Goal: Task Accomplishment & Management: Manage account settings

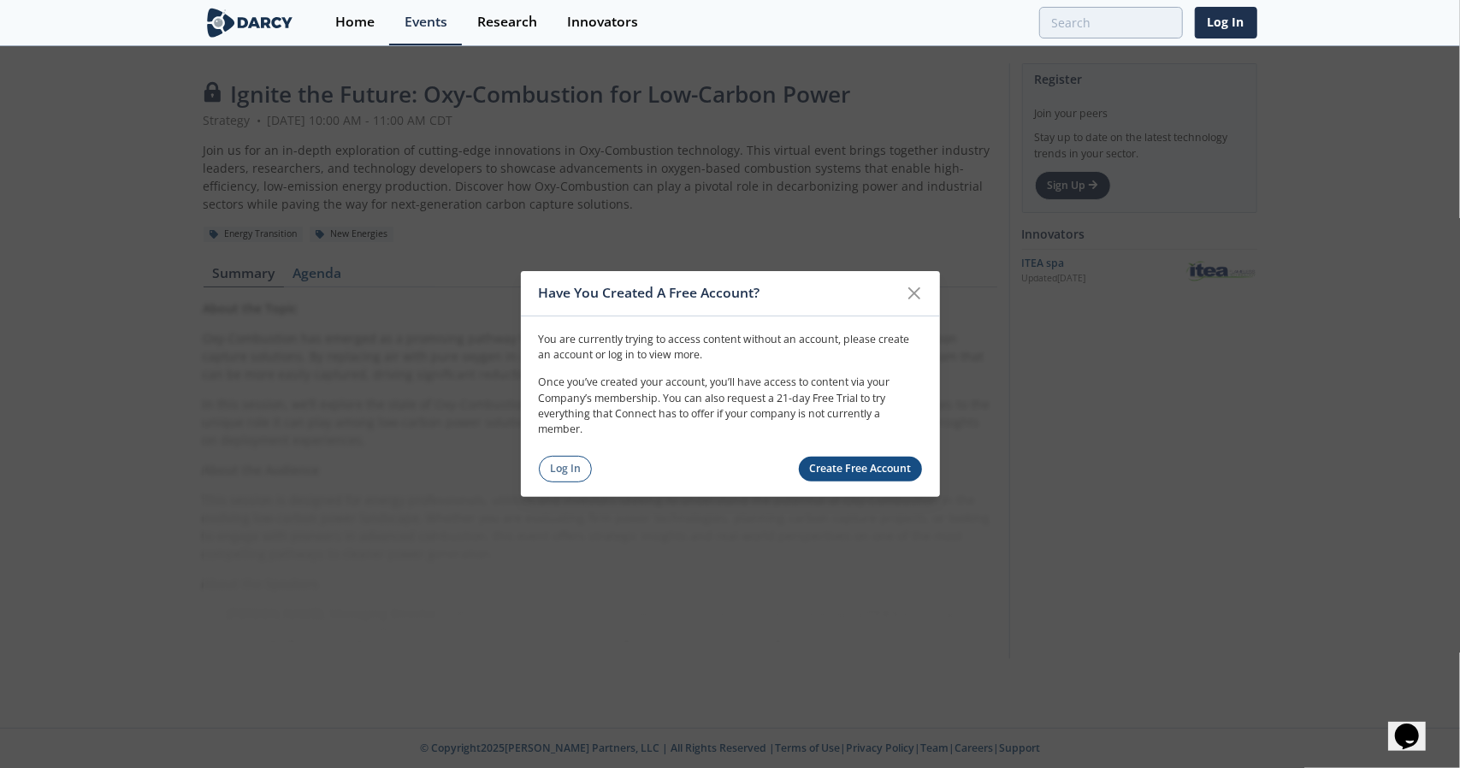
click at [558, 451] on div "You are currently trying to access content without an account, please create an…" at bounding box center [730, 399] width 419 height 166
click at [562, 459] on link "Log In" at bounding box center [566, 469] width 54 height 27
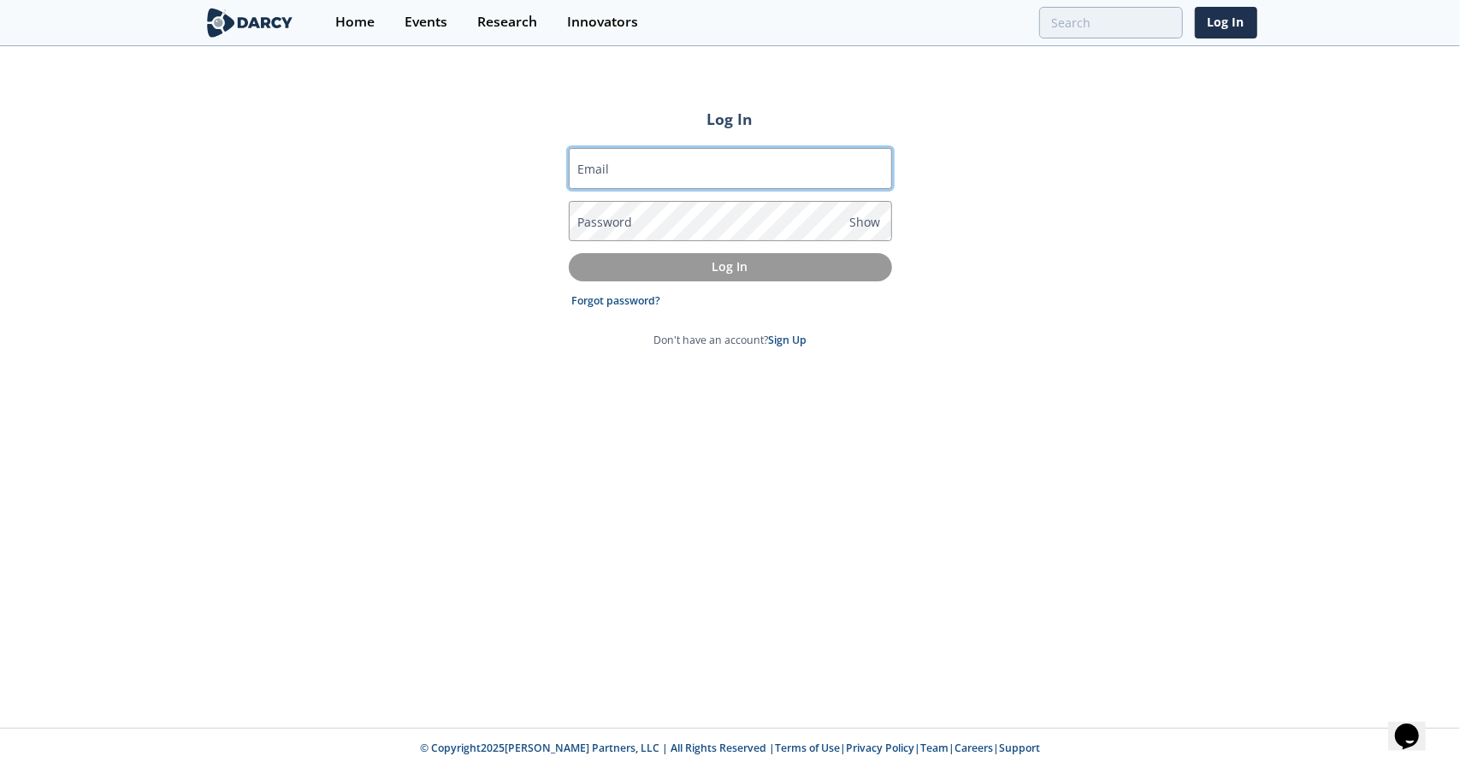
click at [676, 168] on input "Email" at bounding box center [730, 168] width 323 height 41
type input "[EMAIL_ADDRESS][DOMAIN_NAME]"
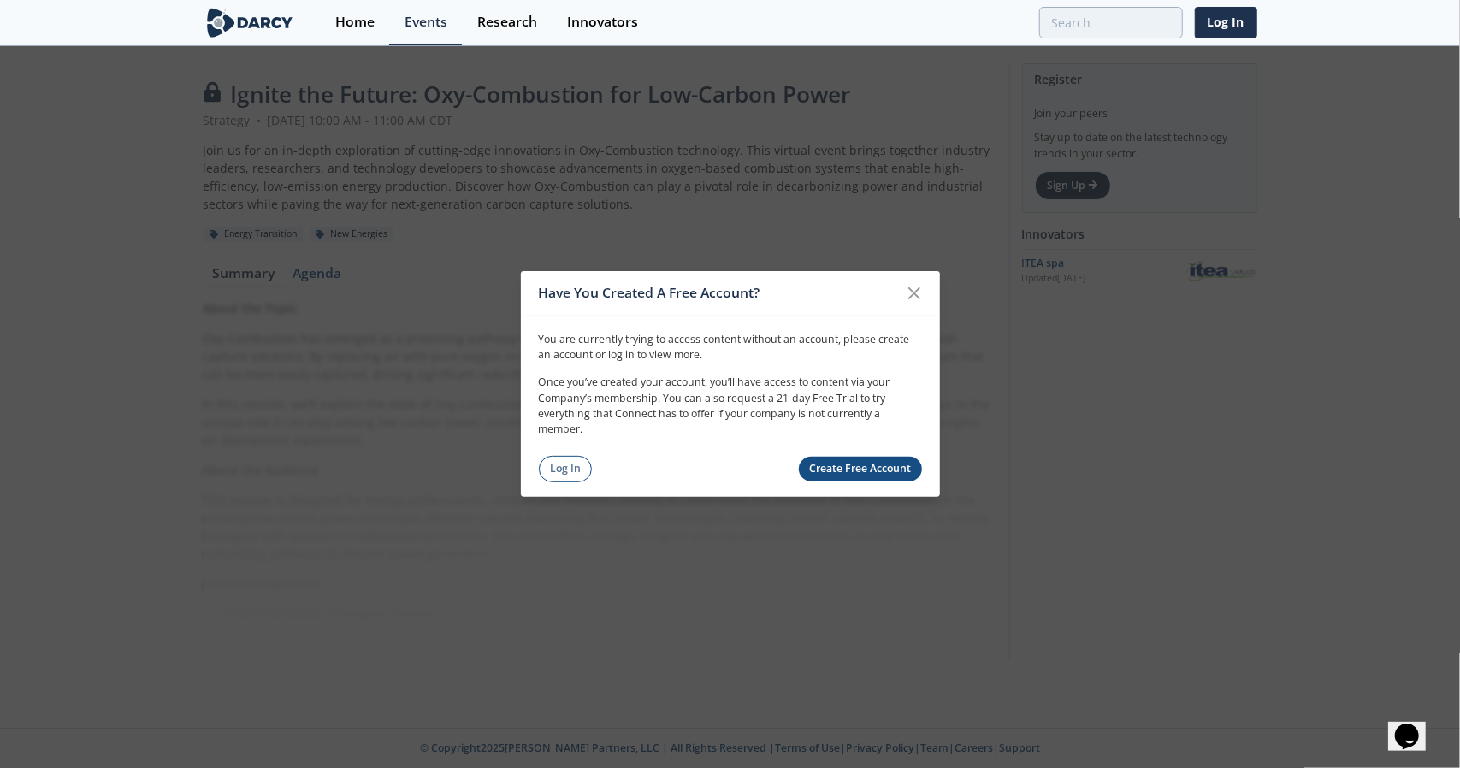
click at [859, 464] on link "Create Free Account" at bounding box center [860, 469] width 123 height 25
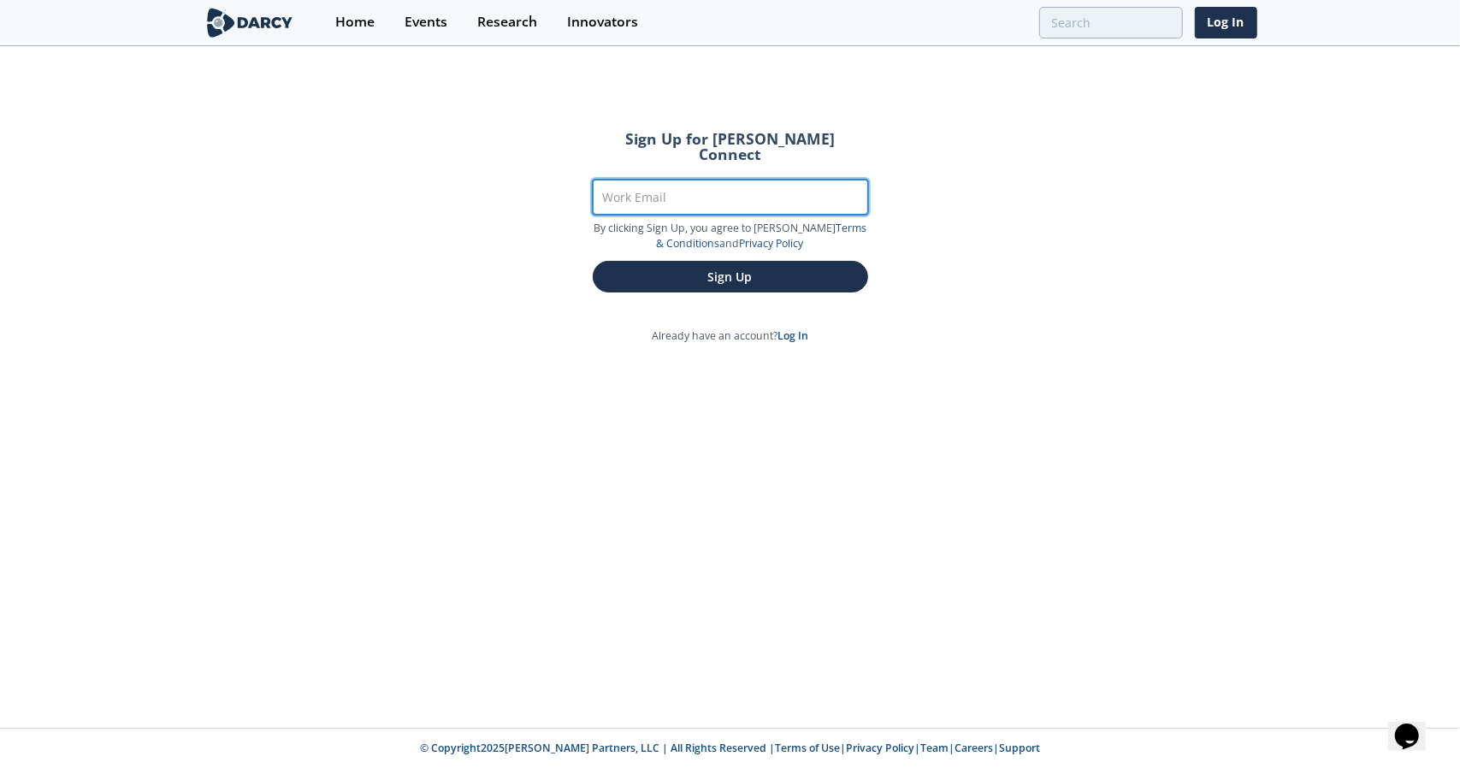
click at [753, 180] on input "Work Email" at bounding box center [730, 197] width 275 height 35
type input "[EMAIL_ADDRESS][DOMAIN_NAME]"
click at [593, 261] on button "Sign Up" at bounding box center [730, 277] width 275 height 32
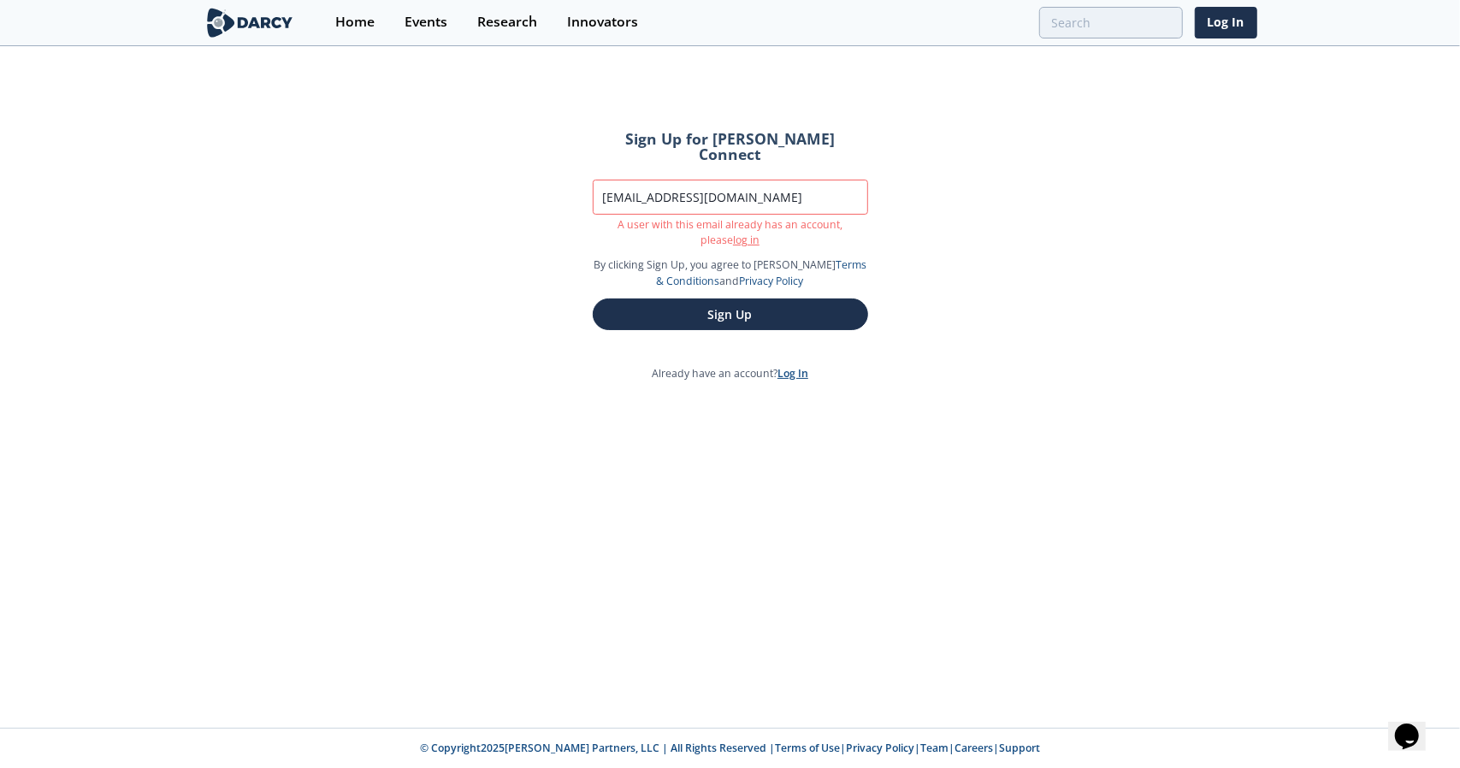
click at [792, 366] on link "Log In" at bounding box center [793, 373] width 31 height 15
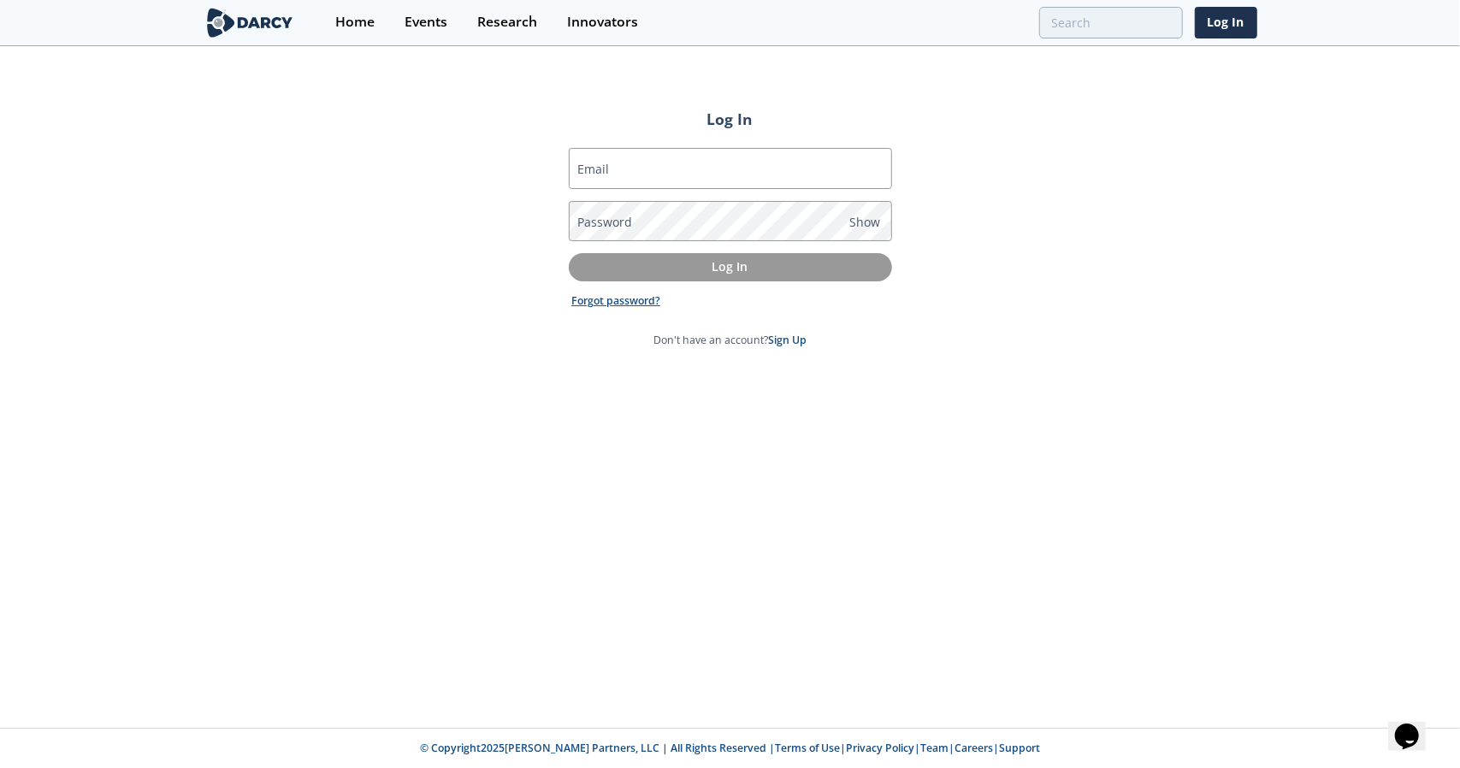
click at [638, 305] on link "Forgot password?" at bounding box center [615, 300] width 89 height 15
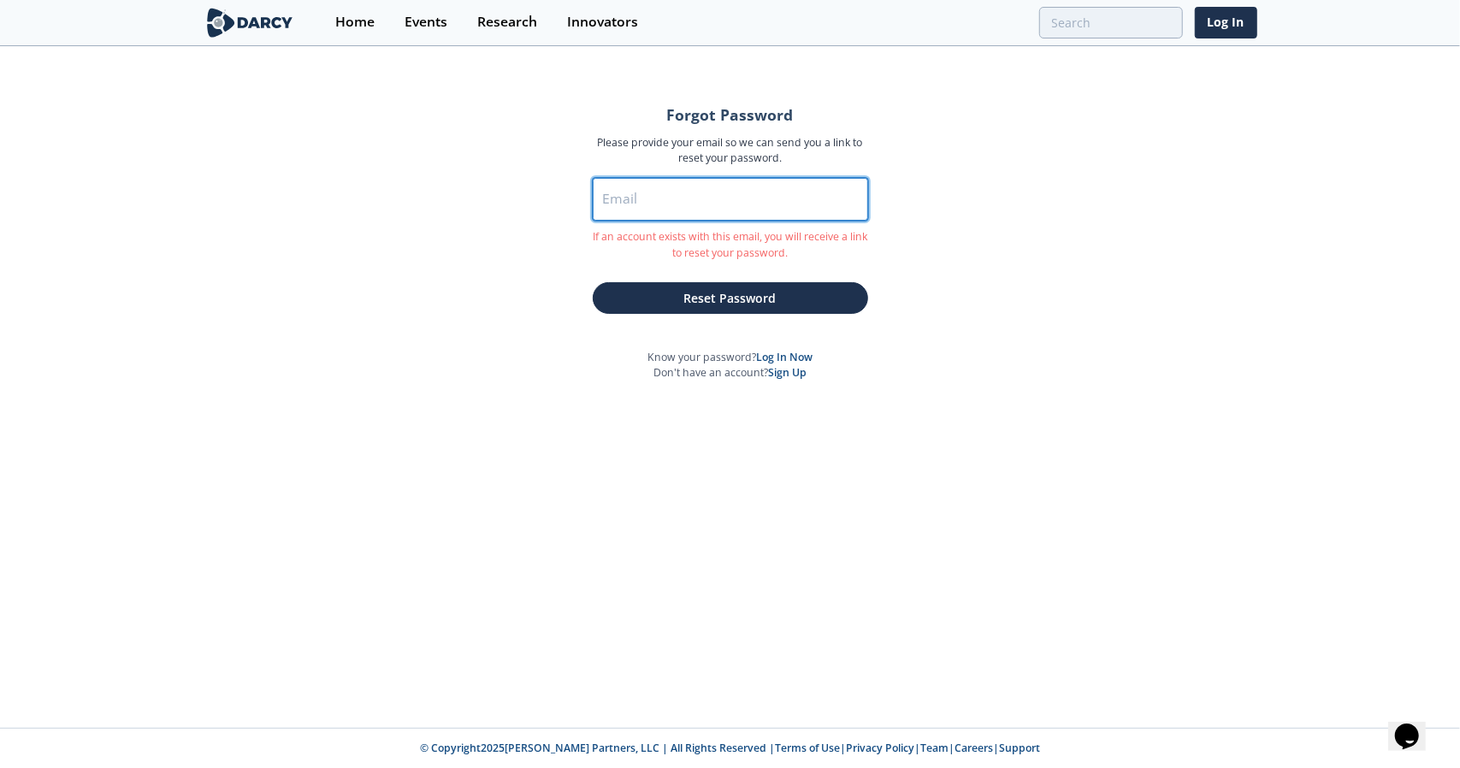
click at [665, 196] on input "Email" at bounding box center [730, 199] width 275 height 43
type input "[EMAIL_ADDRESS][DOMAIN_NAME]"
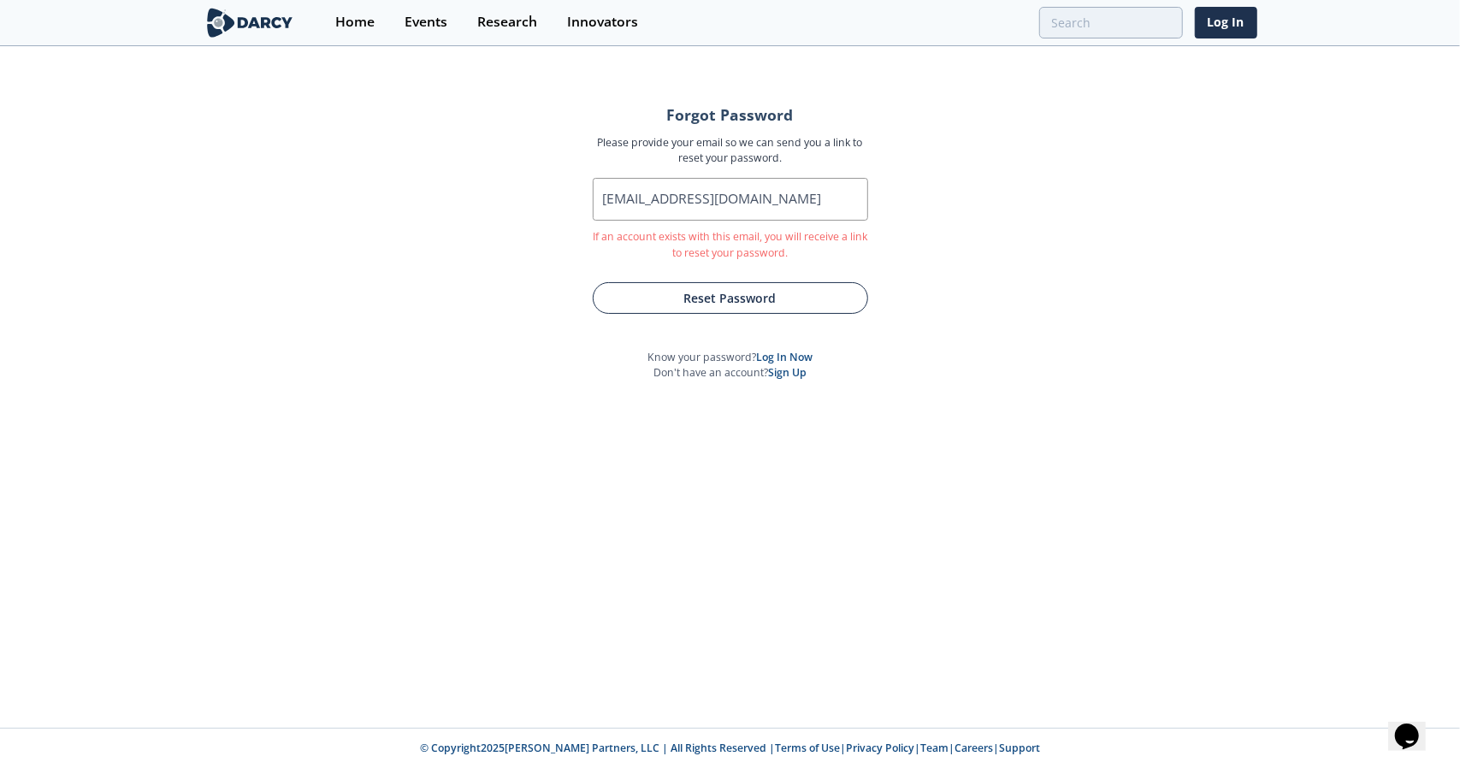
click at [750, 304] on button "Reset Password" at bounding box center [730, 298] width 275 height 32
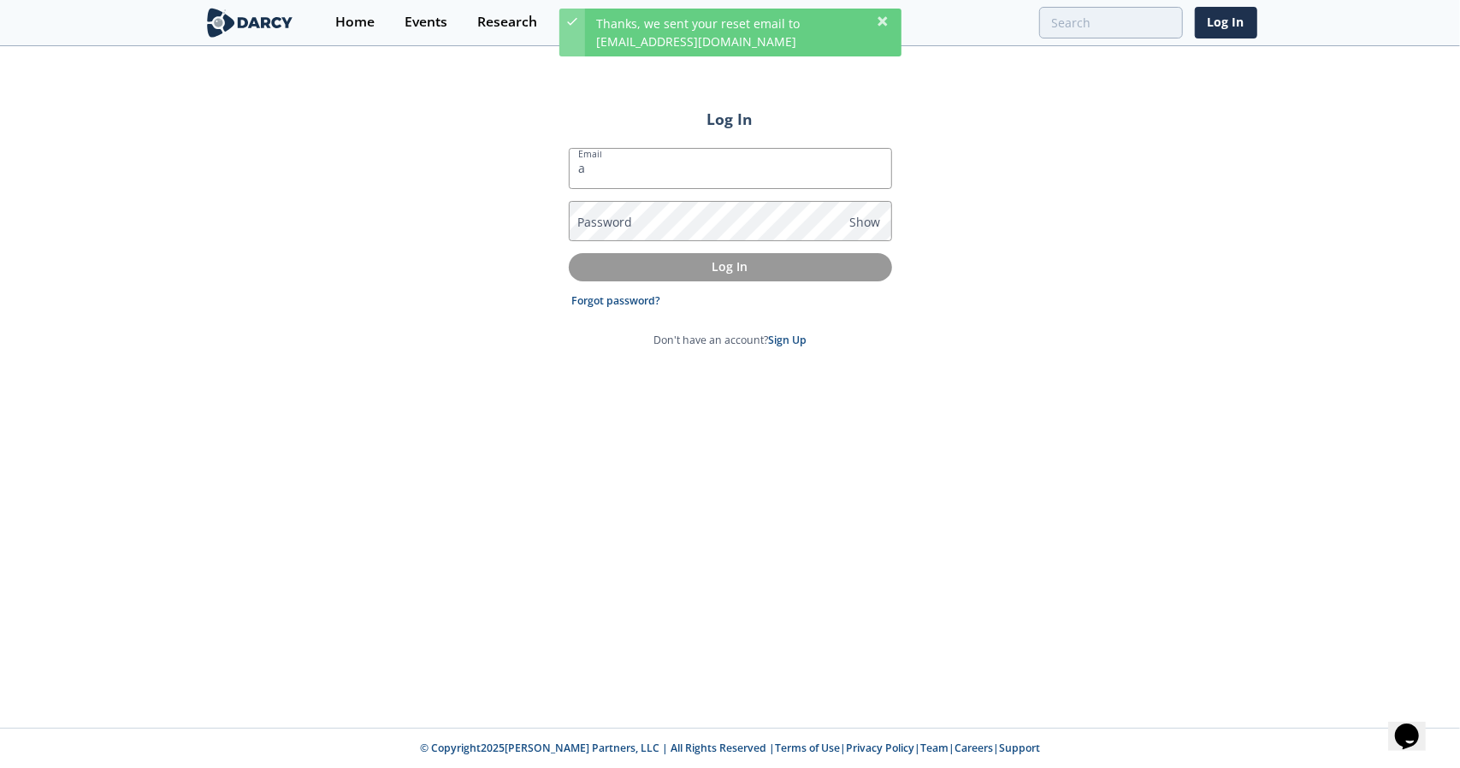
type input "[EMAIL_ADDRESS][DOMAIN_NAME]"
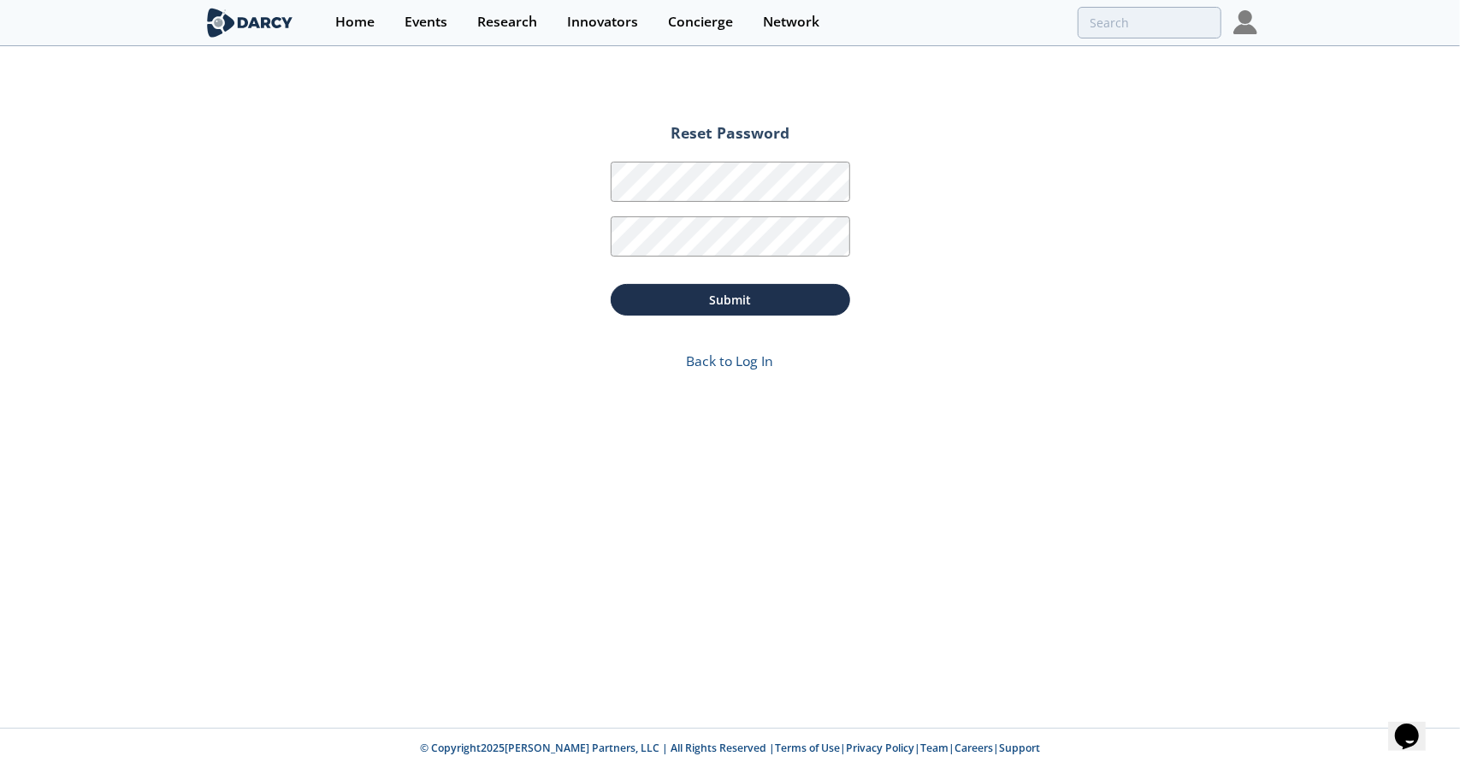
click at [1243, 28] on img at bounding box center [1245, 22] width 24 height 24
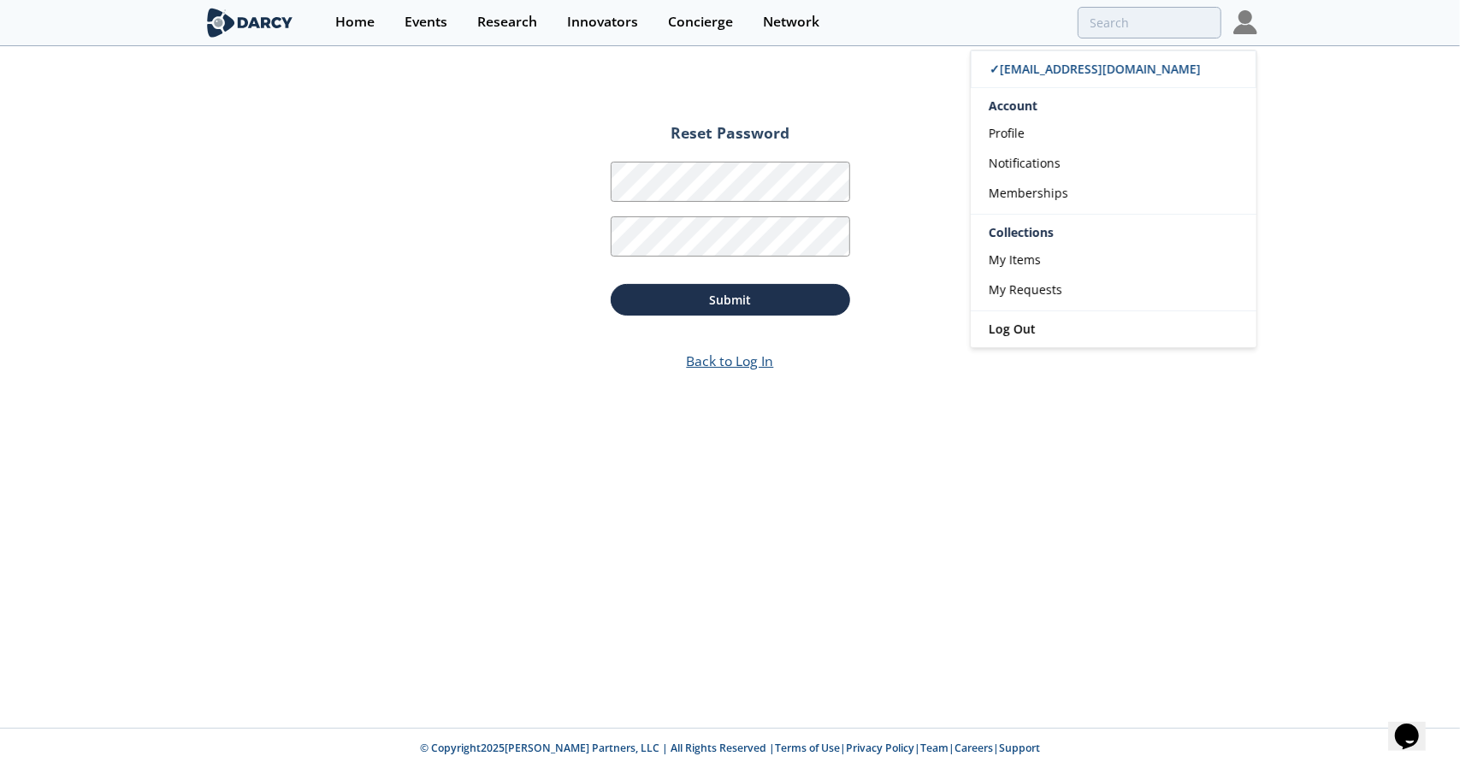
click at [720, 367] on link "Back to Log In" at bounding box center [730, 361] width 87 height 19
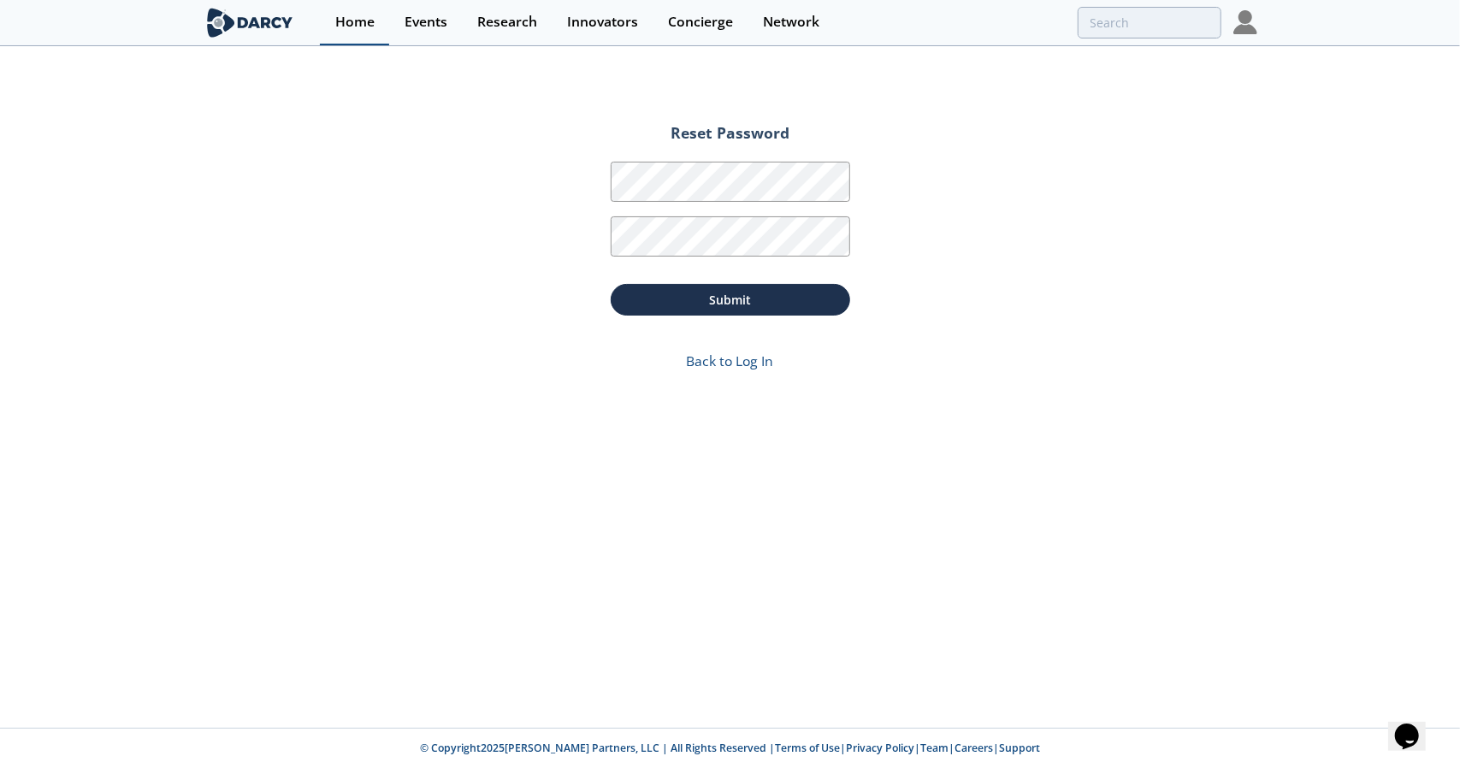
click at [361, 21] on div "Home" at bounding box center [354, 22] width 39 height 14
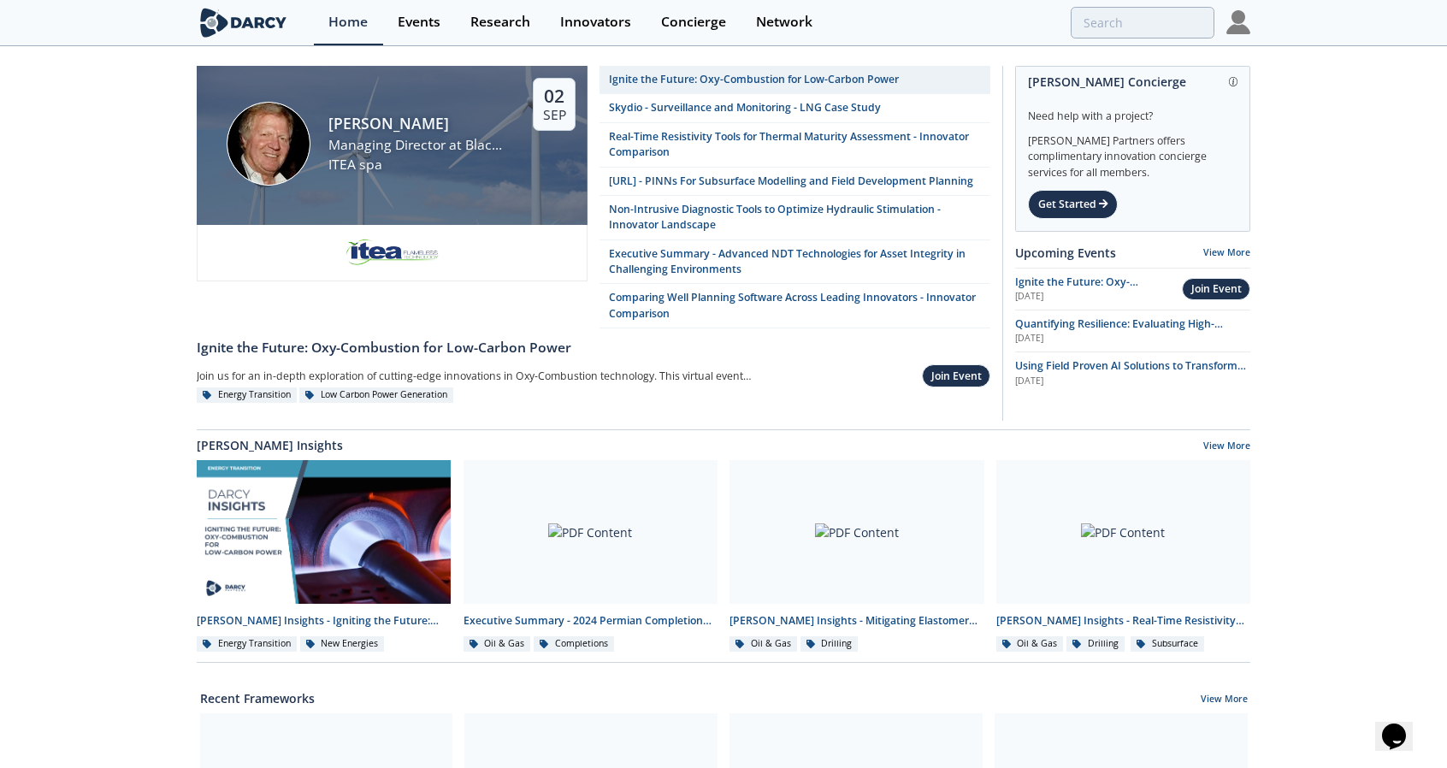
scroll to position [2, 0]
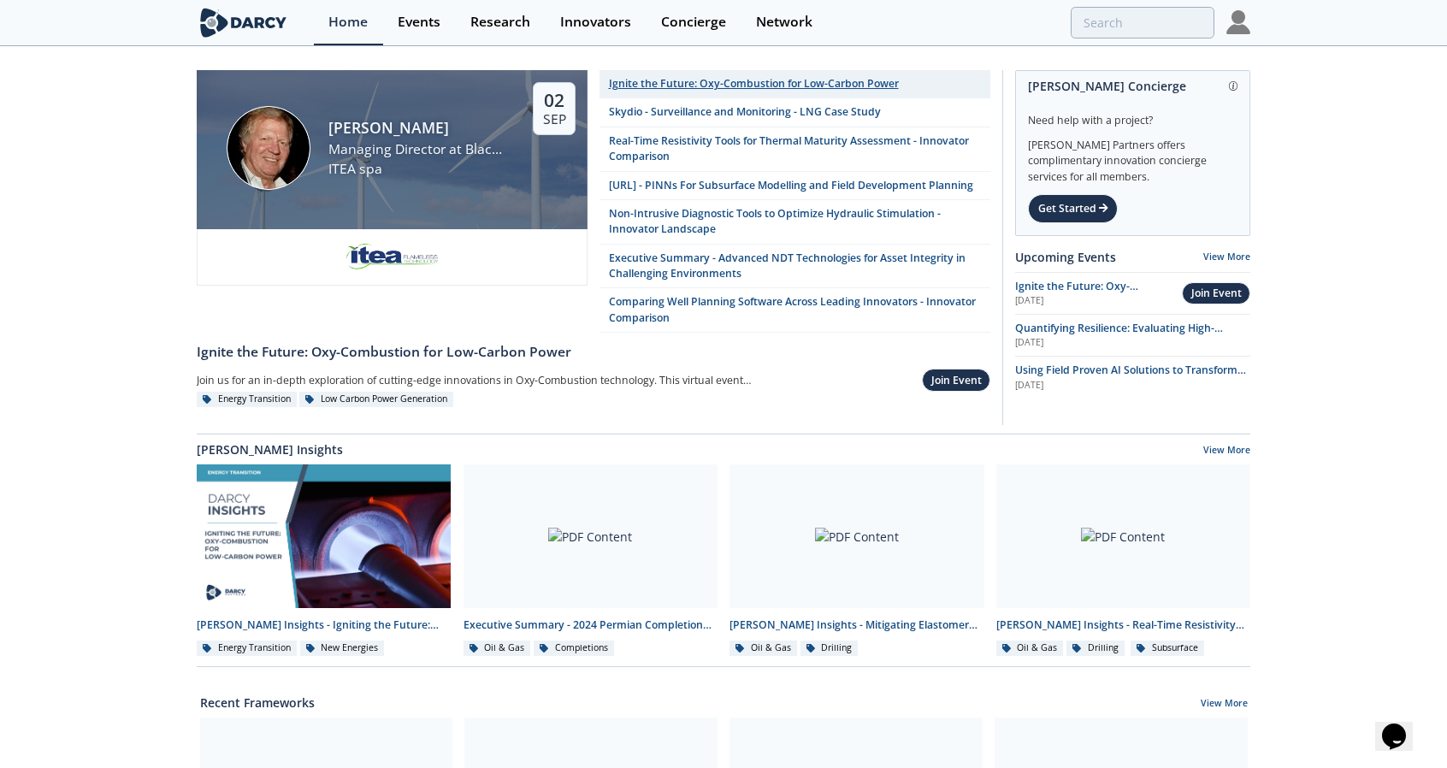
click at [742, 81] on div "Ignite the Future: Oxy-Combustion for Low-Carbon Power" at bounding box center [754, 83] width 290 height 15
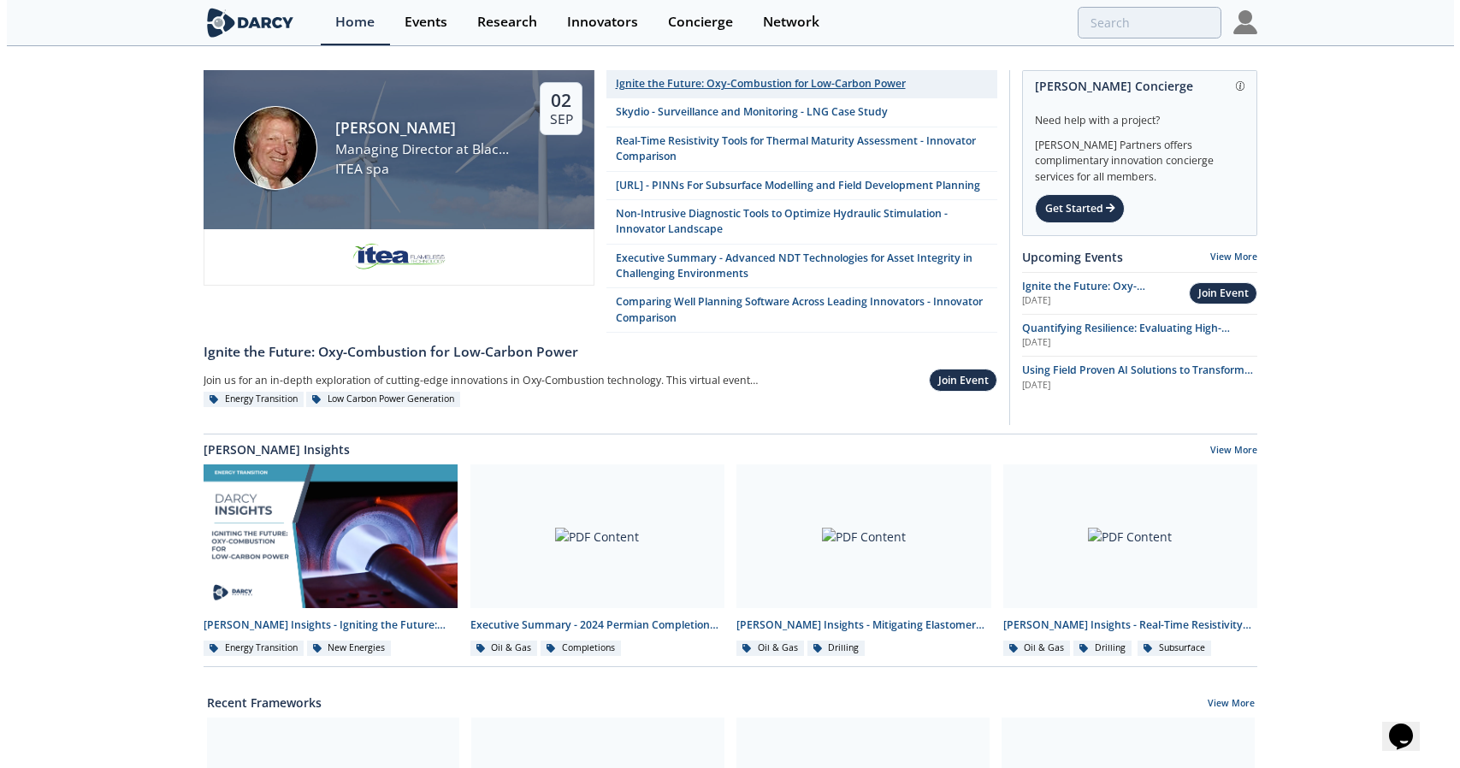
scroll to position [0, 0]
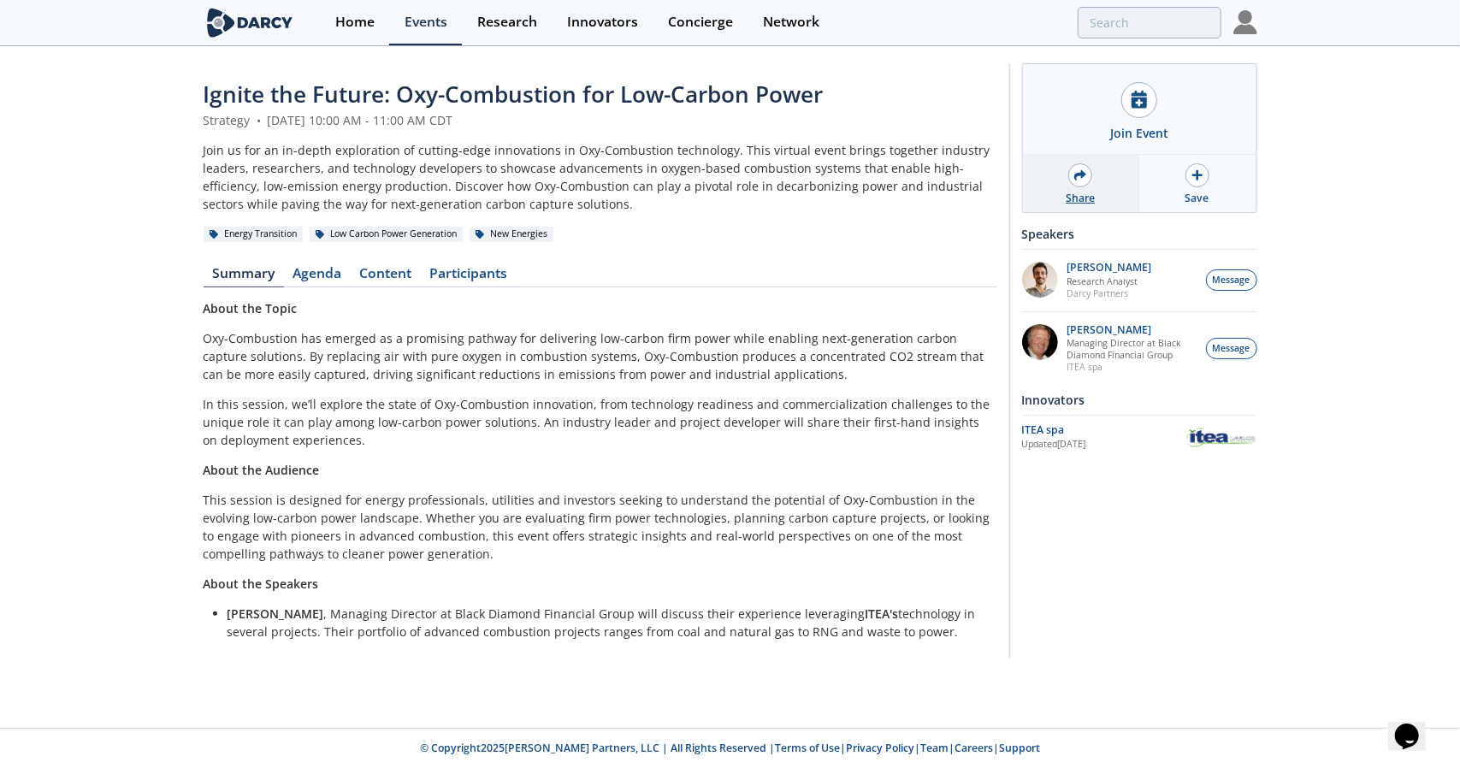
click at [1088, 174] on div at bounding box center [1080, 175] width 24 height 24
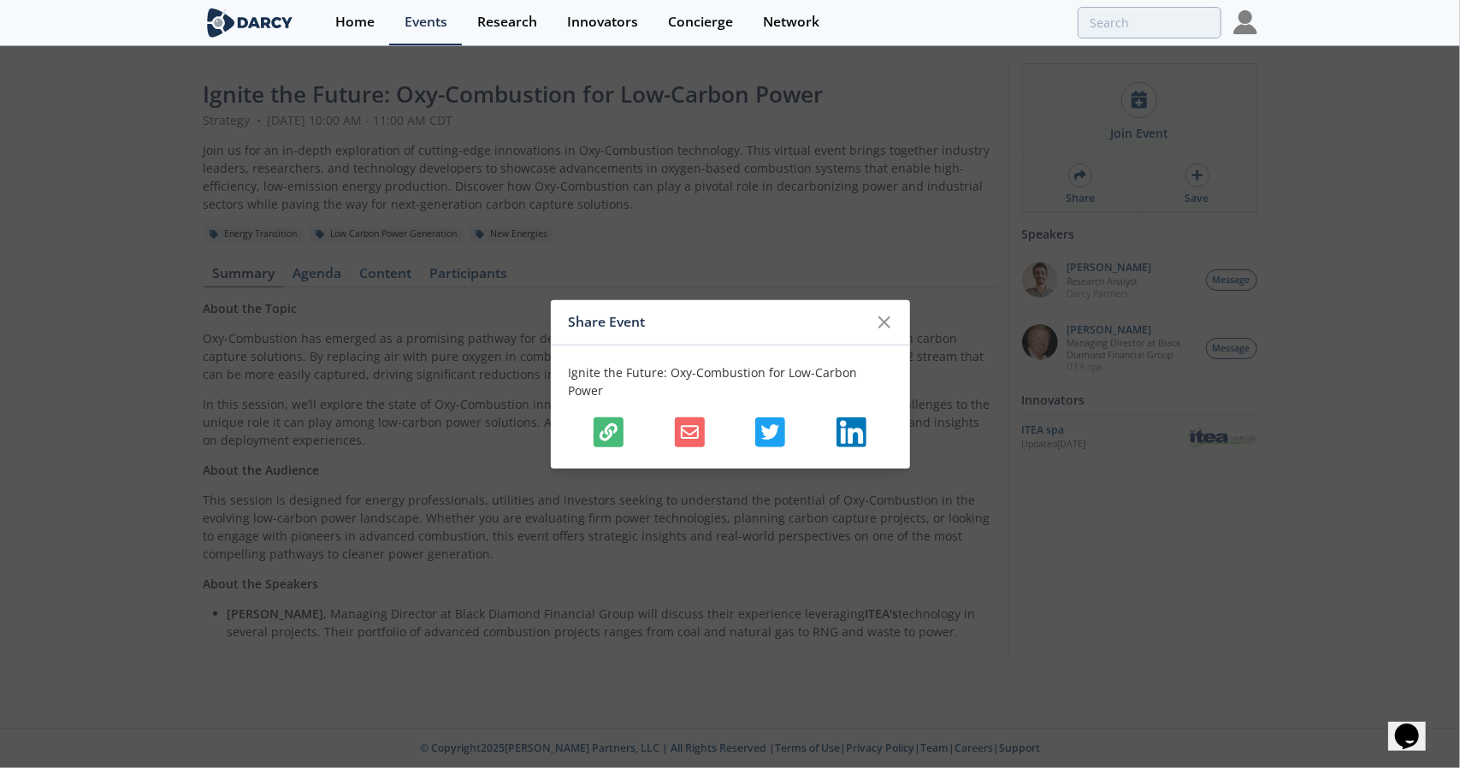
click at [601, 429] on icon "button" at bounding box center [609, 432] width 18 height 18
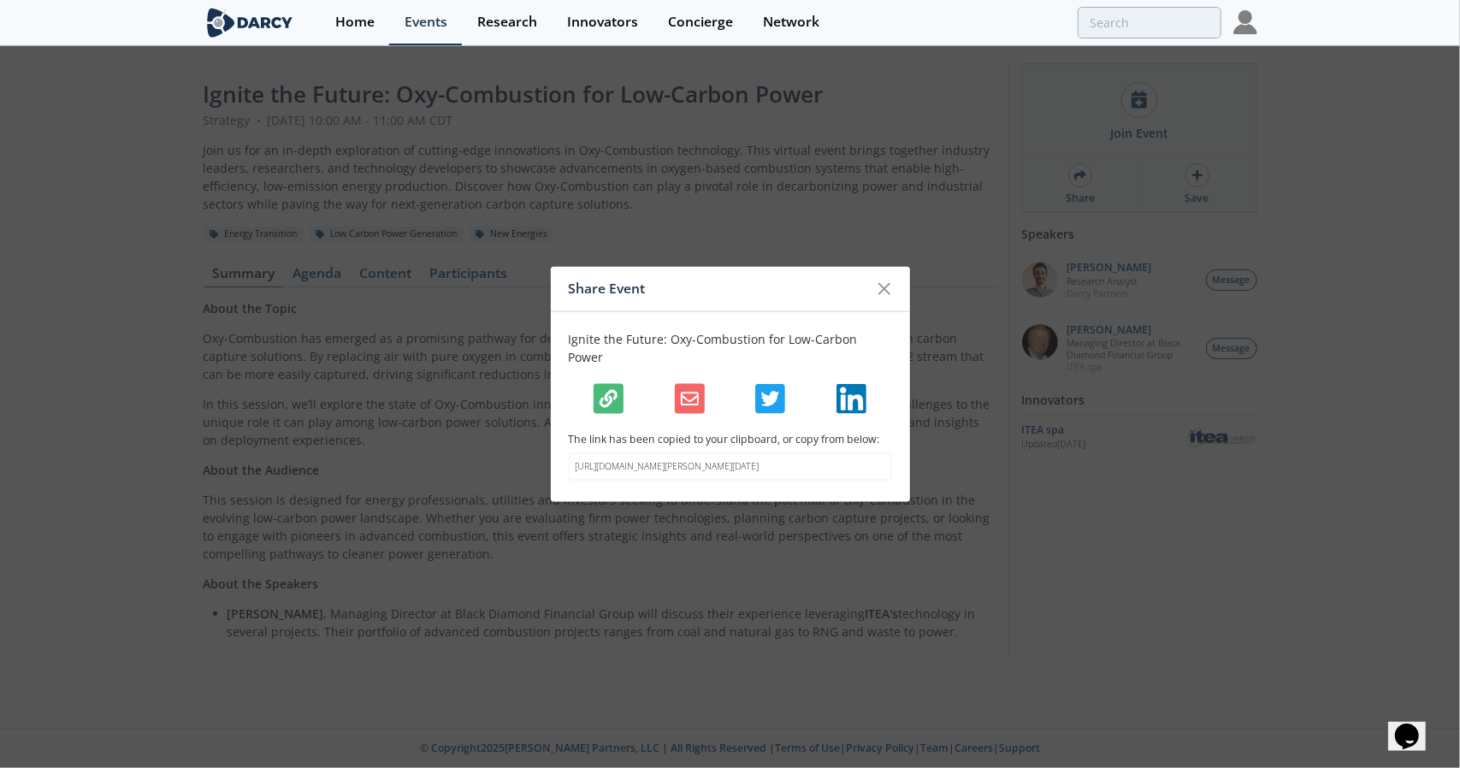
click at [798, 334] on p "Ignite the Future: Oxy-Combustion for Low-Carbon Power" at bounding box center [730, 348] width 323 height 36
copy div "Ignite the Future: Oxy-Combustion for Low-Carbon Power"
click at [881, 290] on icon at bounding box center [884, 289] width 21 height 21
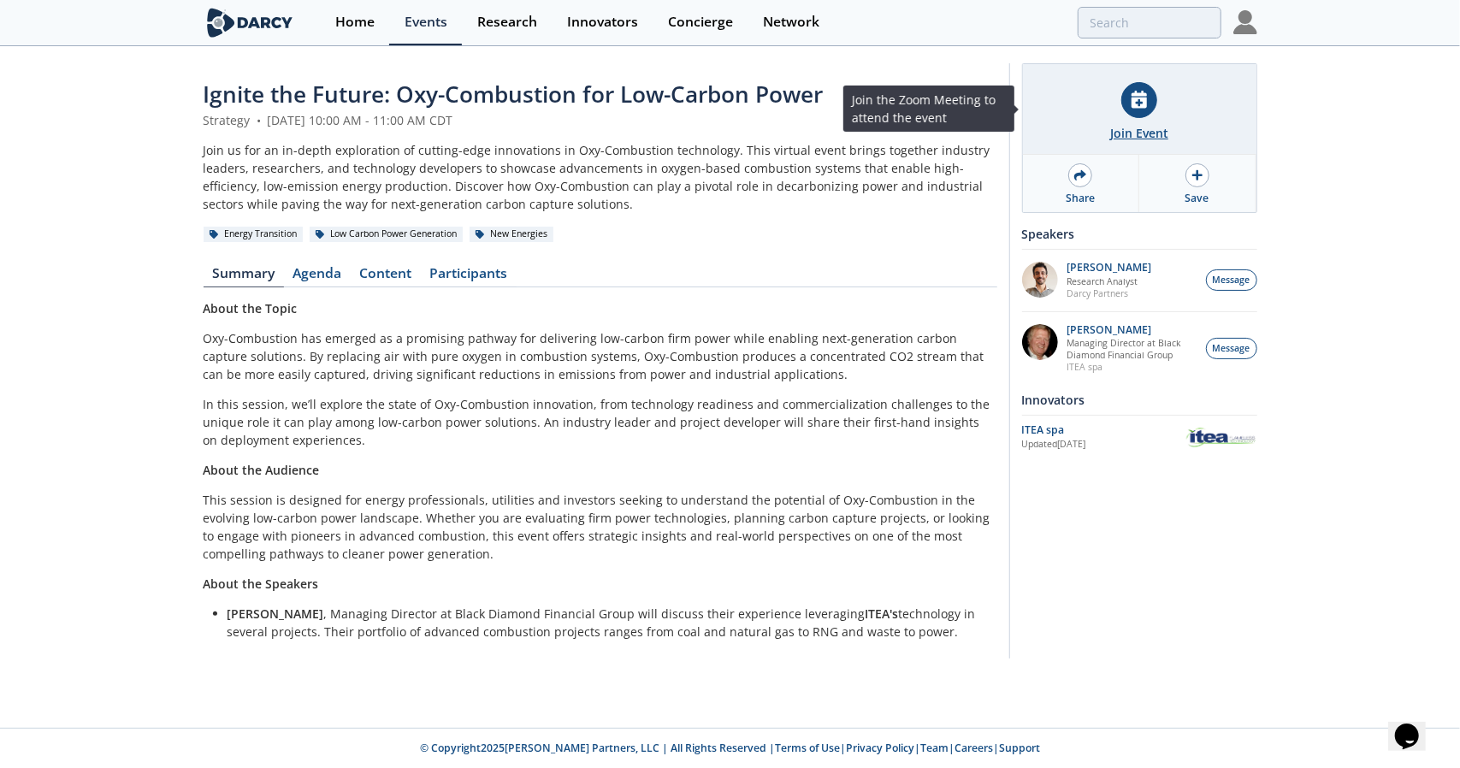
click at [1166, 117] on div "Join Event" at bounding box center [1140, 109] width 234 height 91
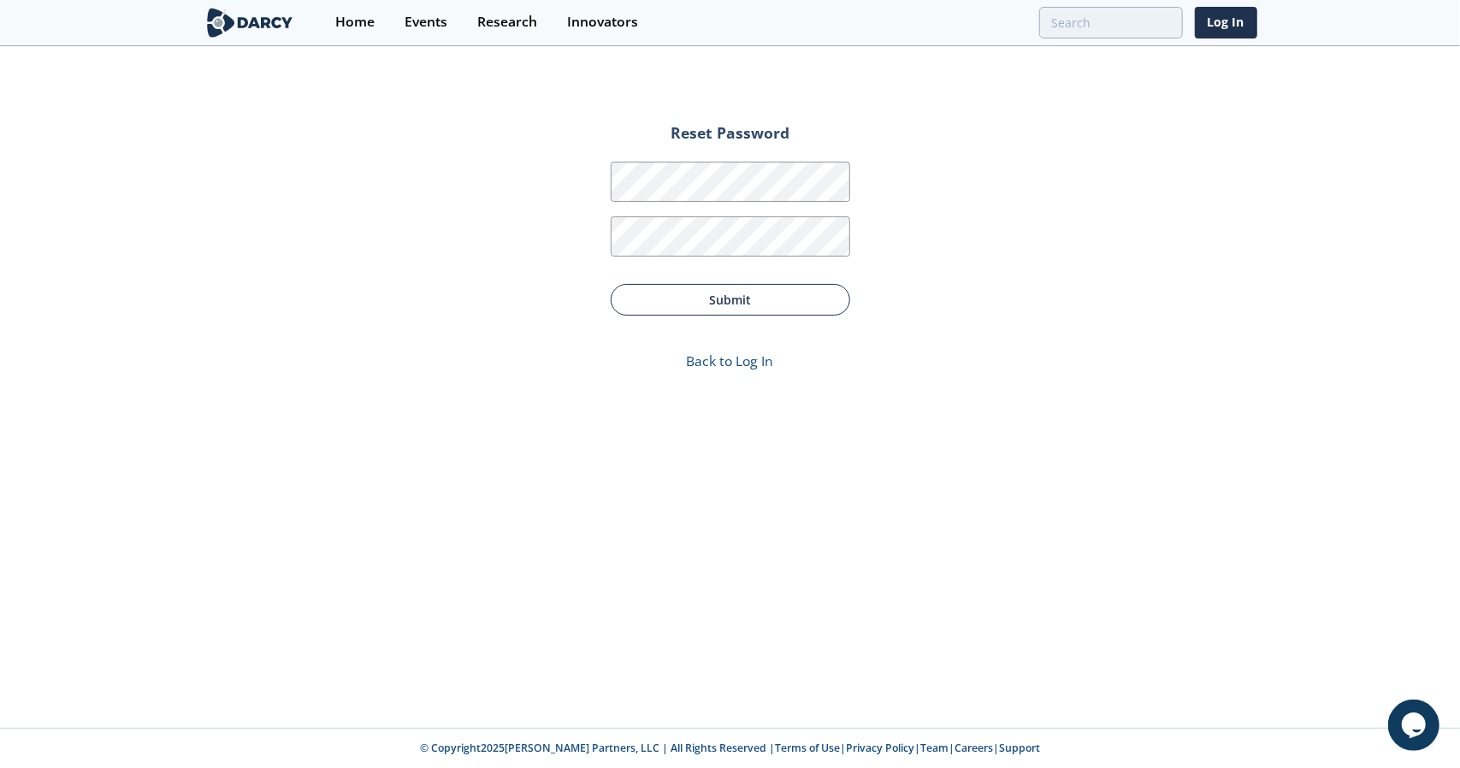
click at [819, 305] on button "Submit" at bounding box center [731, 300] width 240 height 32
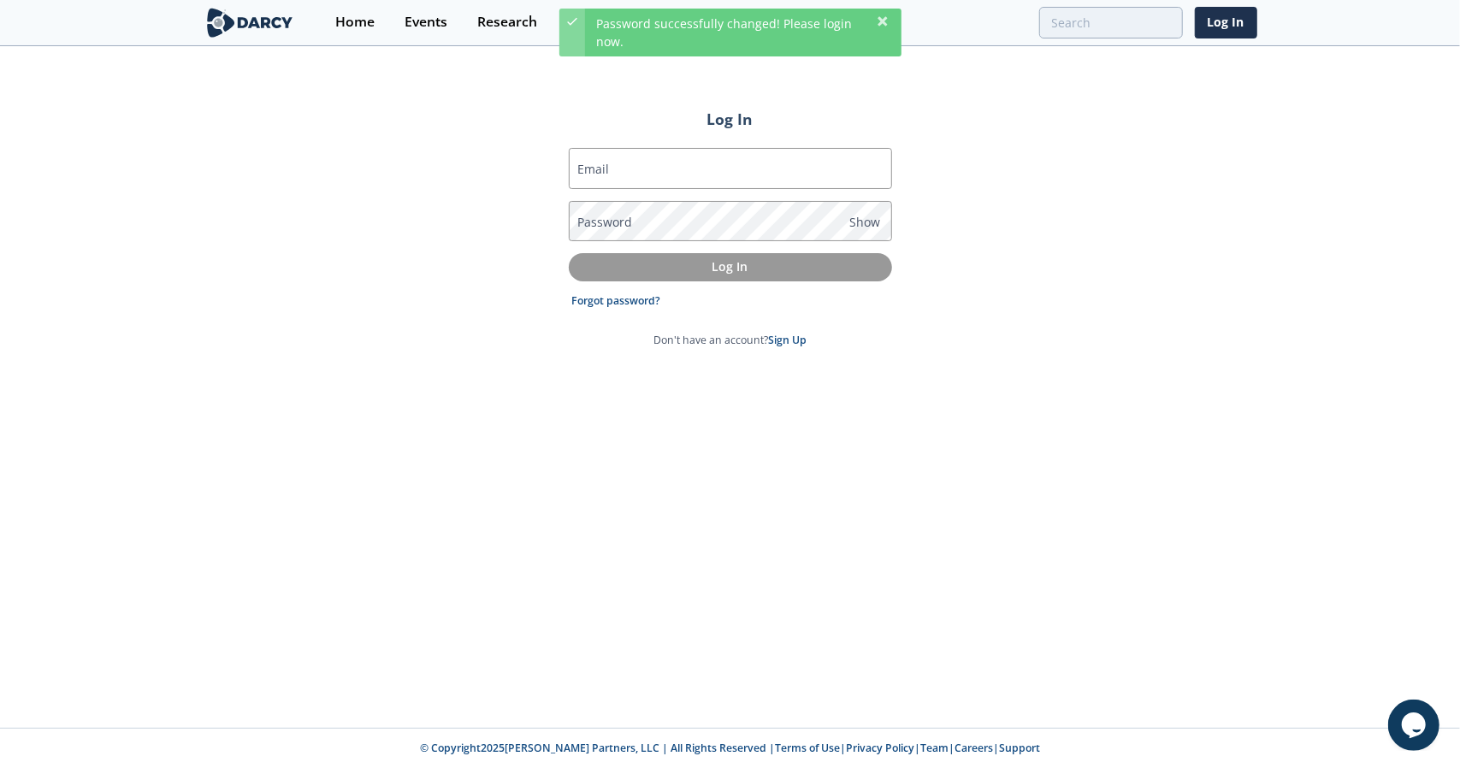
type input "[EMAIL_ADDRESS][DOMAIN_NAME]"
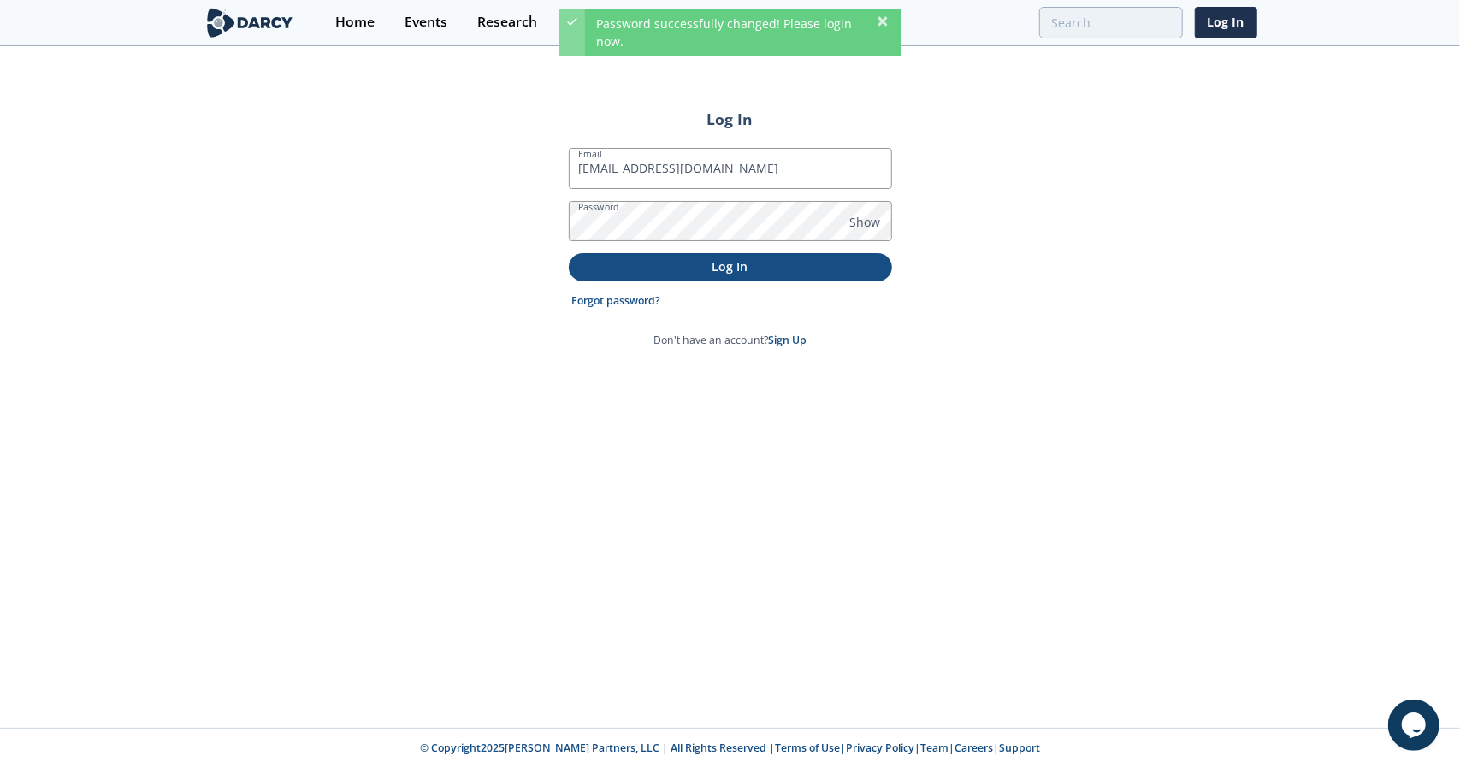
click at [779, 273] on p "Log In" at bounding box center [730, 266] width 299 height 18
